Goal: Information Seeking & Learning: Learn about a topic

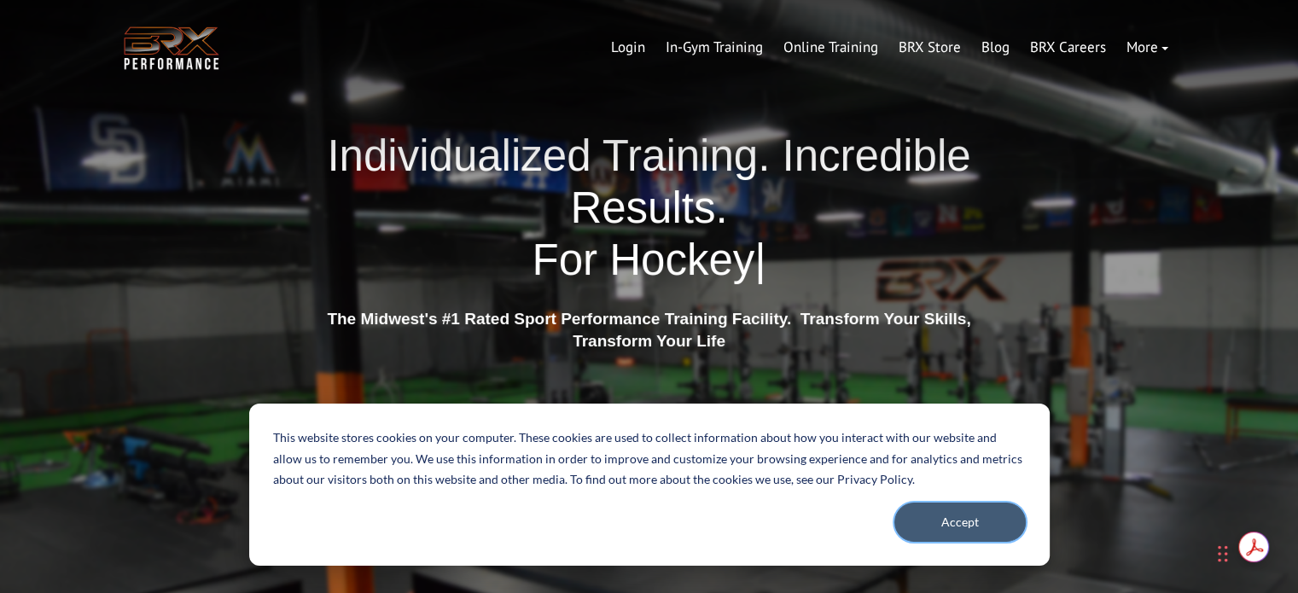
click at [958, 518] on button "Accept" at bounding box center [959, 522] width 131 height 39
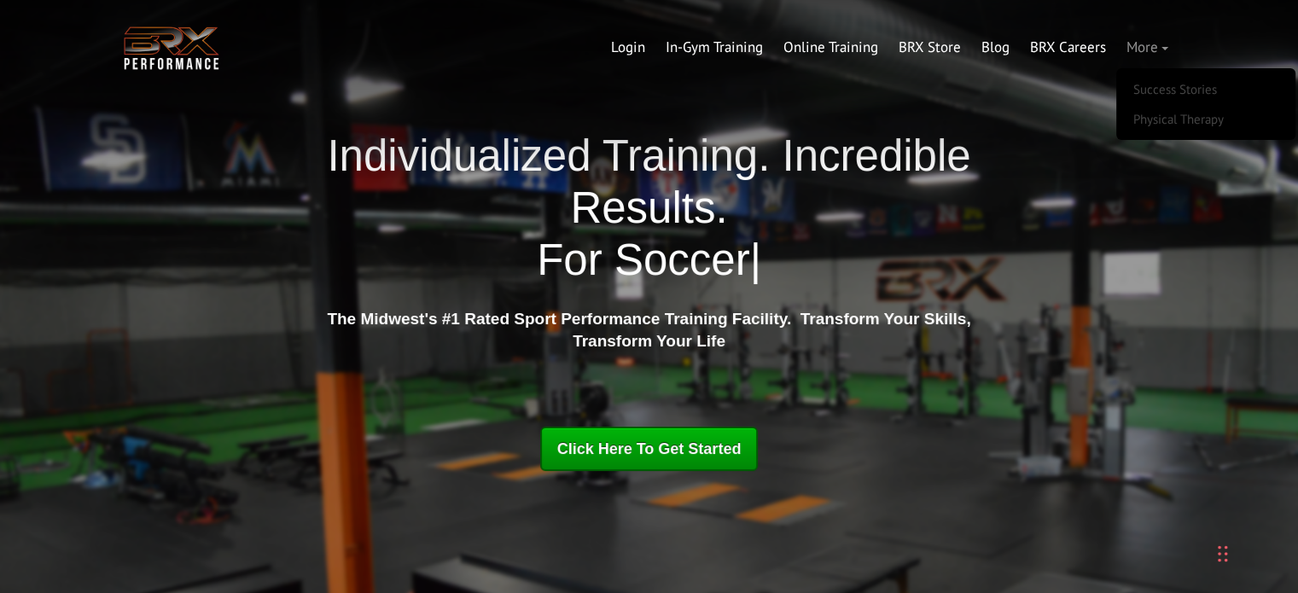
click at [1144, 47] on link "More" at bounding box center [1147, 47] width 62 height 41
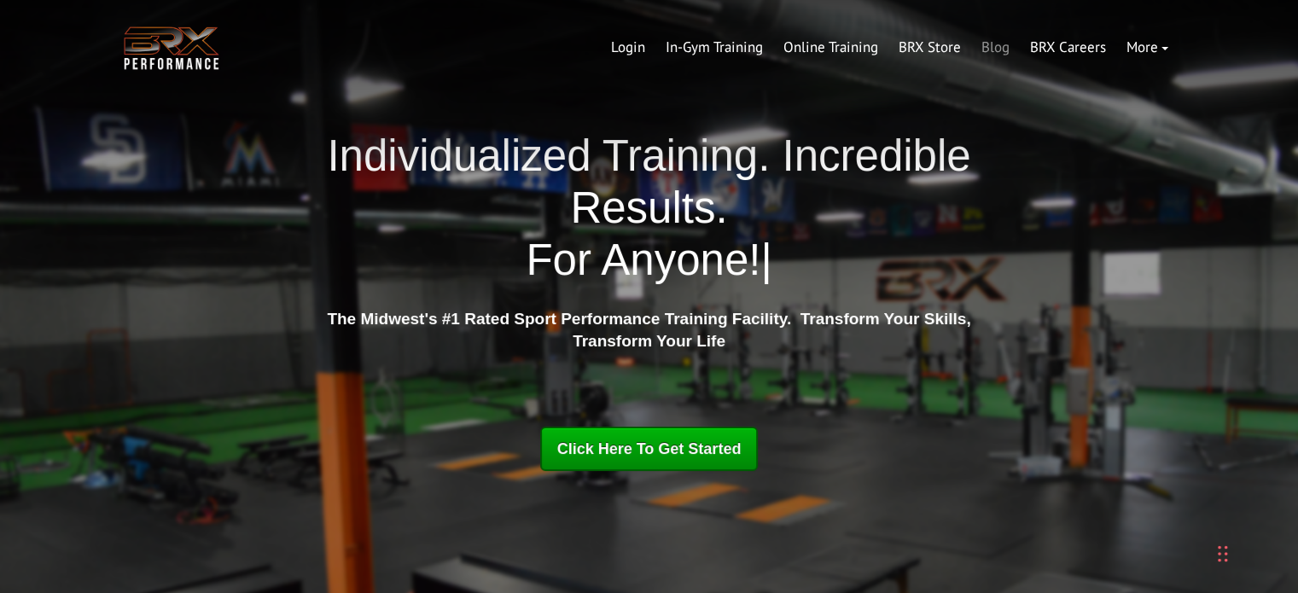
click at [993, 48] on link "Blog" at bounding box center [995, 47] width 49 height 41
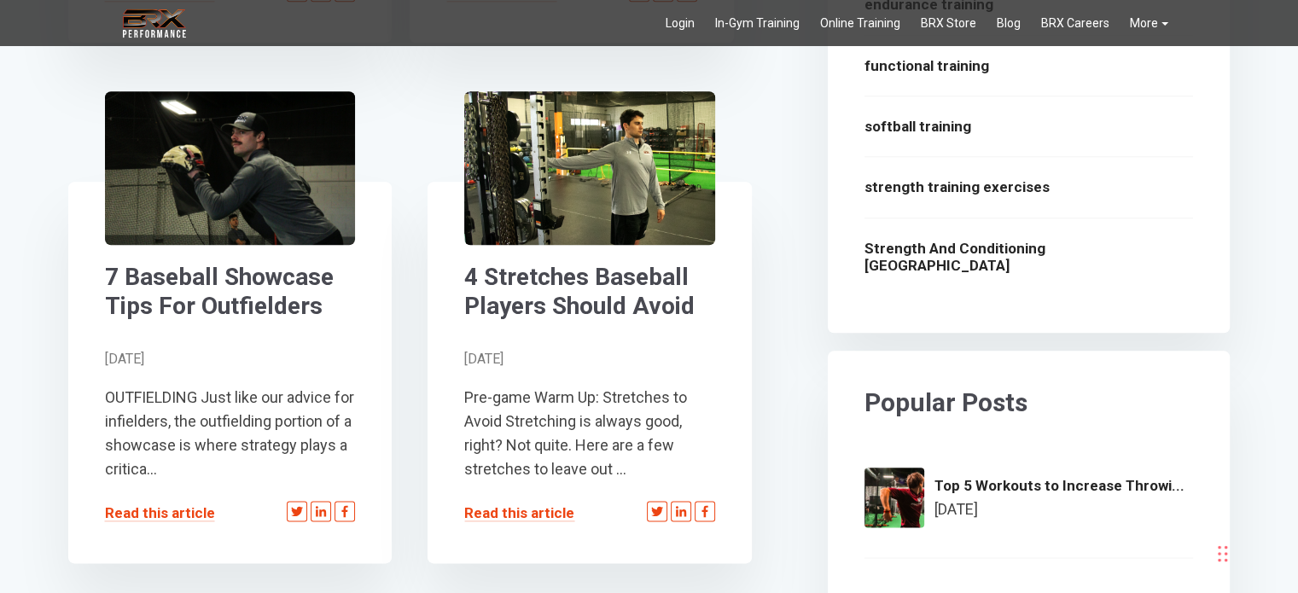
scroll to position [2048, 0]
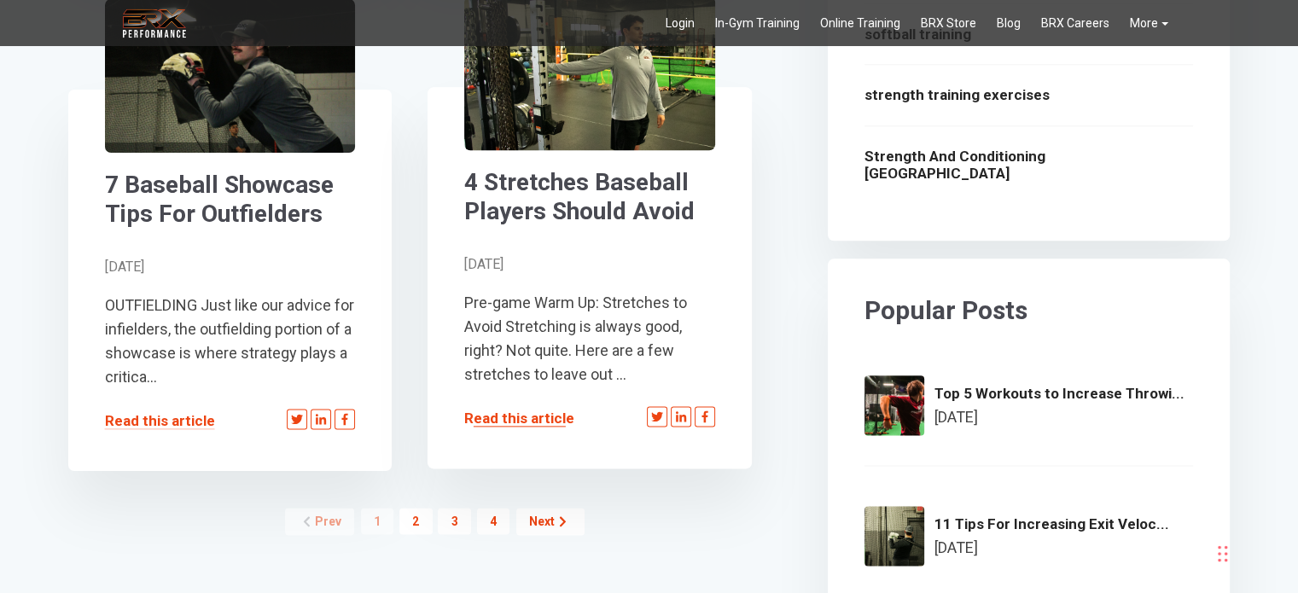
click at [533, 422] on link "Read this article" at bounding box center [519, 418] width 110 height 17
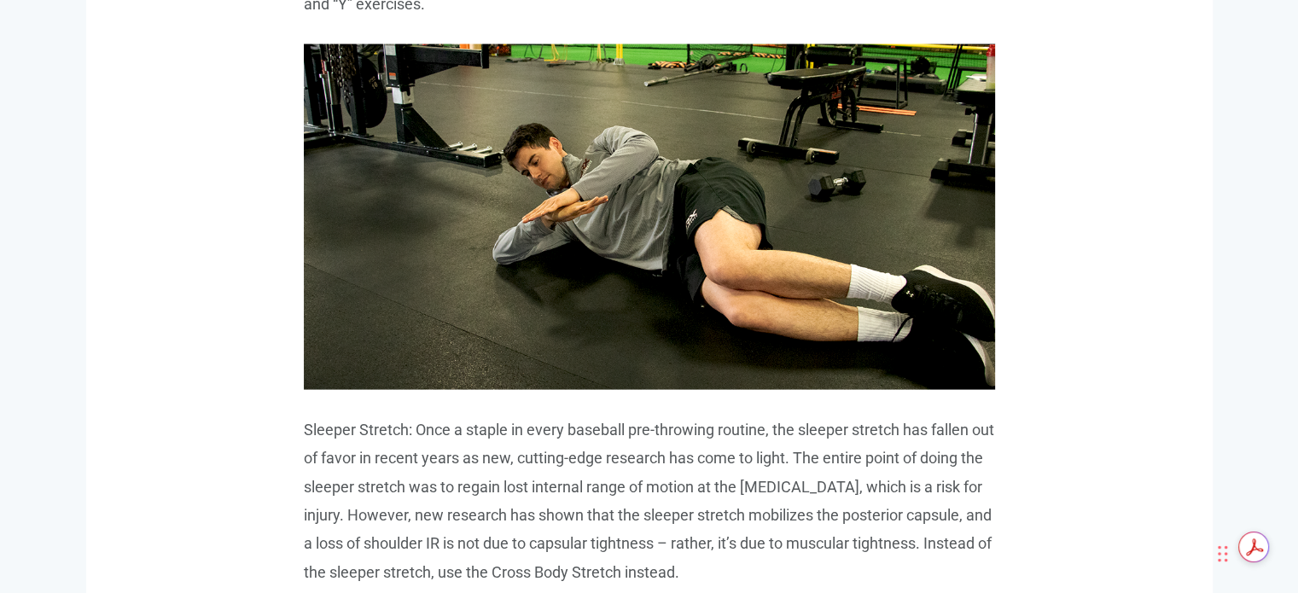
scroll to position [3584, 0]
